Goal: Information Seeking & Learning: Learn about a topic

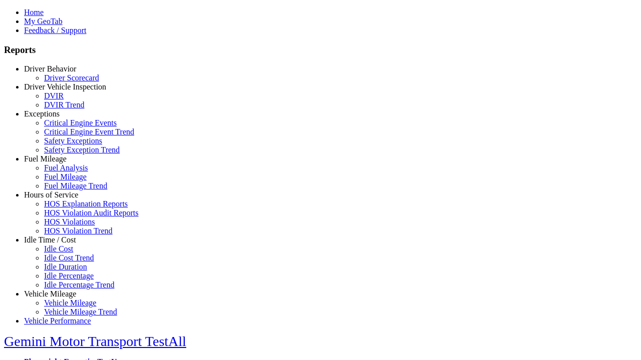
click at [58, 244] on link "Idle Time / Cost" at bounding box center [50, 240] width 52 height 9
click at [65, 281] on link "Idle Percentage Trend" at bounding box center [79, 285] width 70 height 9
type input "*********"
type input "**********"
